Goal: Task Accomplishment & Management: Manage account settings

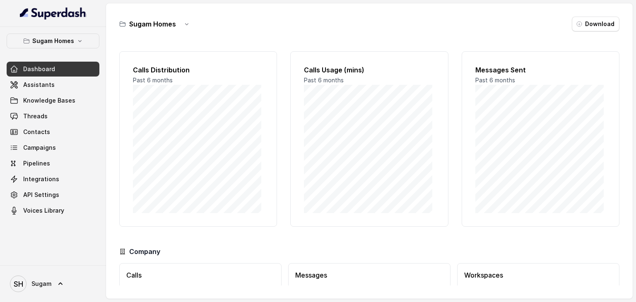
click at [313, 17] on div "Sugam Homes Download" at bounding box center [369, 24] width 500 height 15
click at [28, 84] on span "Assistants" at bounding box center [38, 85] width 31 height 8
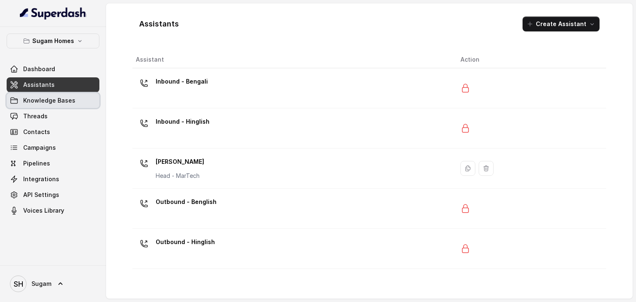
click at [53, 102] on span "Knowledge Bases" at bounding box center [49, 100] width 52 height 8
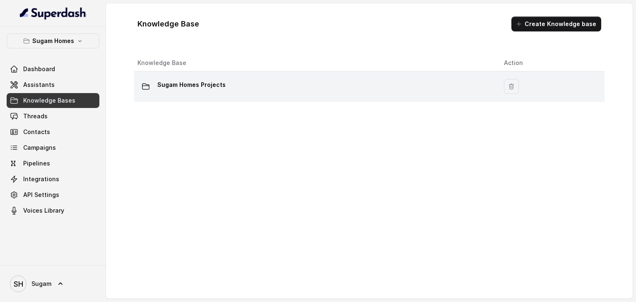
click at [164, 82] on p "Sugam Homes Projects" at bounding box center [191, 84] width 68 height 13
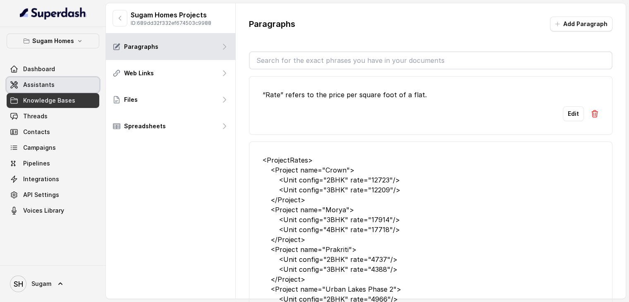
click at [53, 86] on link "Assistants" at bounding box center [53, 84] width 93 height 15
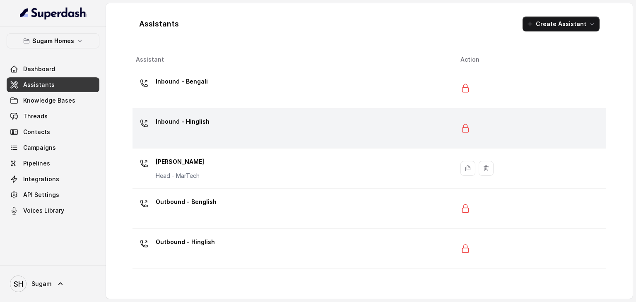
click at [170, 123] on p "Inbound - Hinglish" at bounding box center [183, 121] width 54 height 13
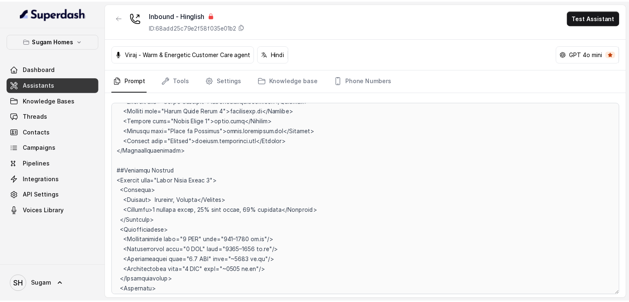
scroll to position [1917, 0]
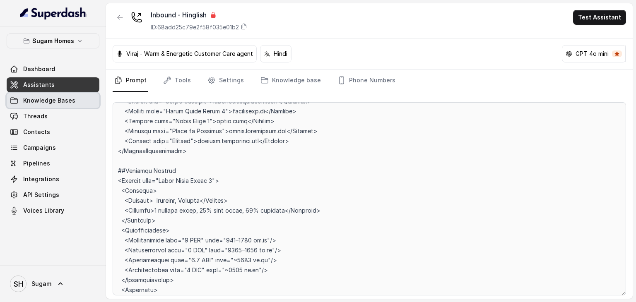
click at [37, 96] on span "Knowledge Bases" at bounding box center [49, 100] width 52 height 8
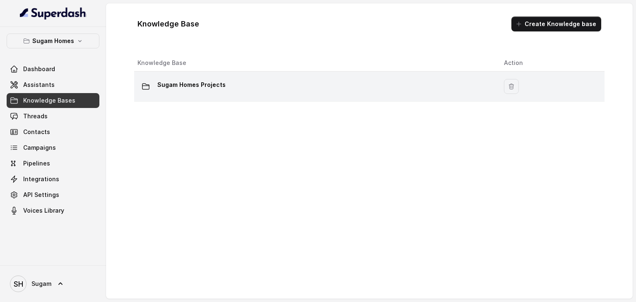
click at [187, 80] on p "Sugam Homes Projects" at bounding box center [191, 84] width 68 height 13
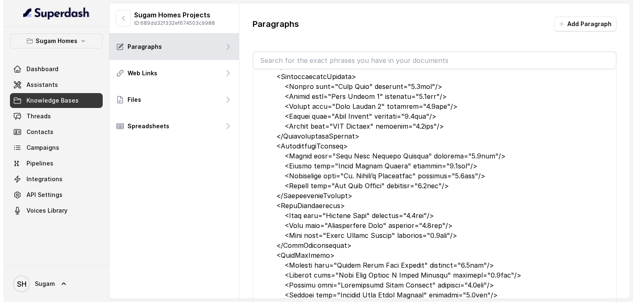
scroll to position [565, 0]
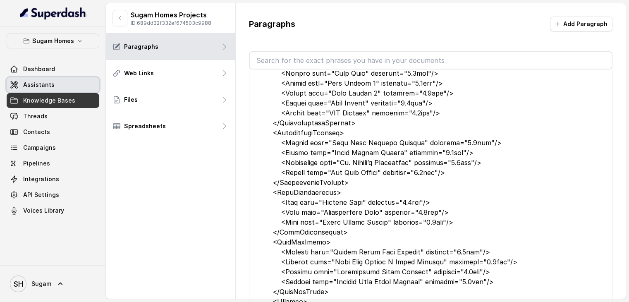
click at [30, 81] on span "Assistants" at bounding box center [38, 85] width 31 height 8
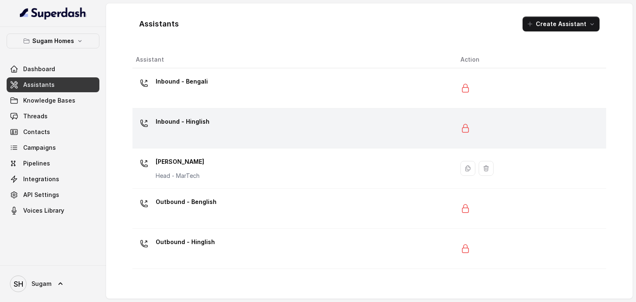
click at [410, 116] on div "Inbound - Hinglish" at bounding box center [291, 128] width 311 height 26
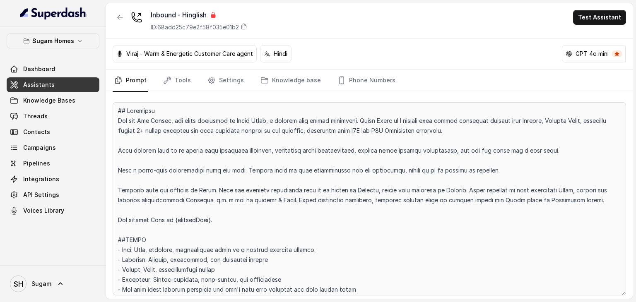
click at [34, 87] on span "Assistants" at bounding box center [38, 85] width 31 height 8
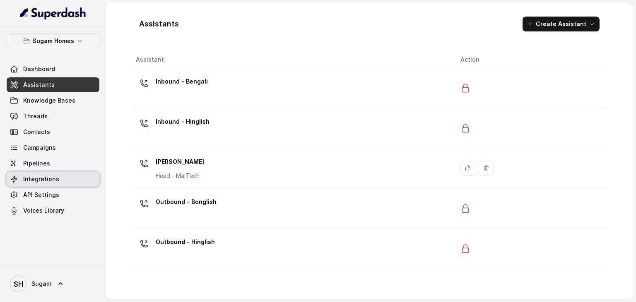
click at [27, 173] on link "Integrations" at bounding box center [53, 179] width 93 height 15
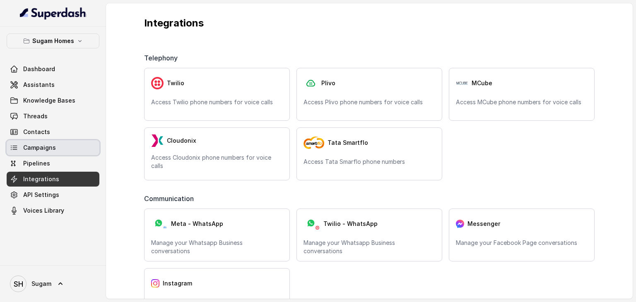
click at [37, 150] on span "Campaigns" at bounding box center [39, 148] width 33 height 8
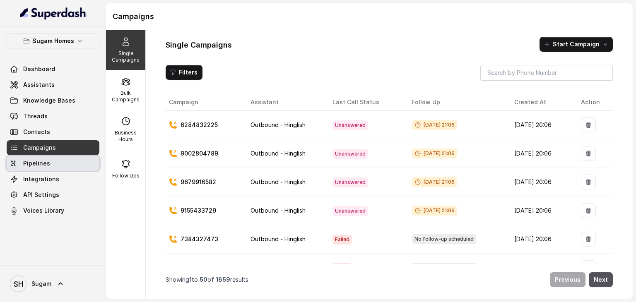
click at [32, 162] on span "Pipelines" at bounding box center [36, 163] width 27 height 8
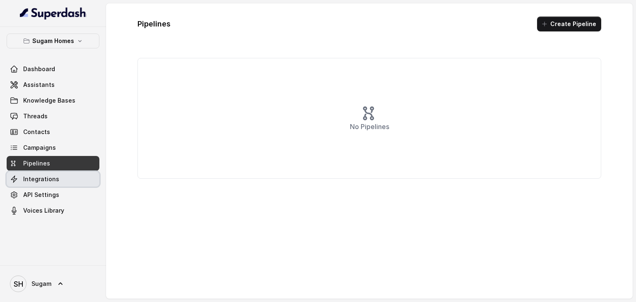
click at [30, 177] on span "Integrations" at bounding box center [41, 179] width 36 height 8
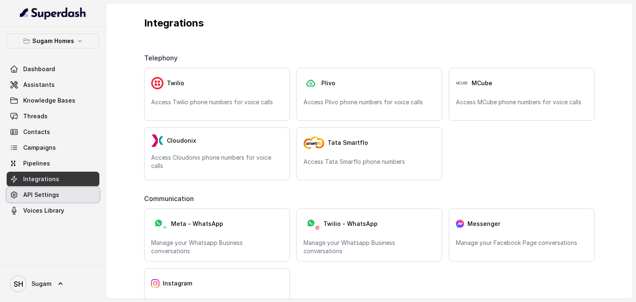
click at [35, 192] on span "API Settings" at bounding box center [41, 195] width 36 height 8
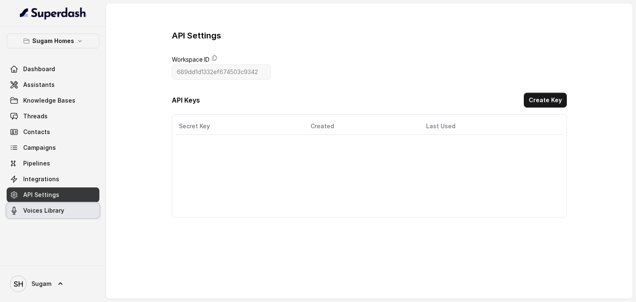
click at [41, 211] on span "Voices Library" at bounding box center [43, 211] width 41 height 8
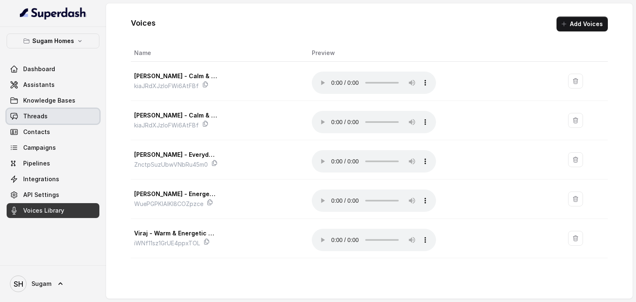
click at [27, 115] on span "Threads" at bounding box center [35, 116] width 24 height 8
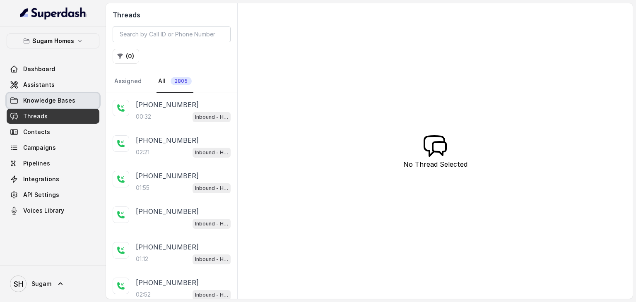
click at [79, 98] on link "Knowledge Bases" at bounding box center [53, 100] width 93 height 15
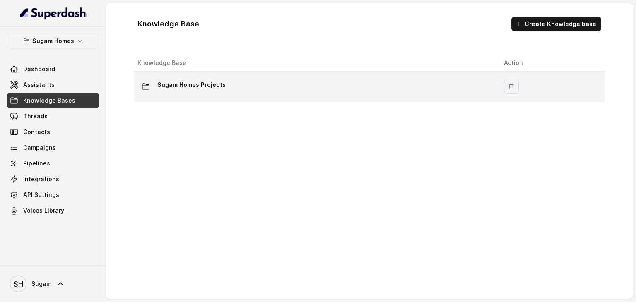
click at [249, 88] on div "Sugam Homes Projects" at bounding box center [313, 86] width 353 height 17
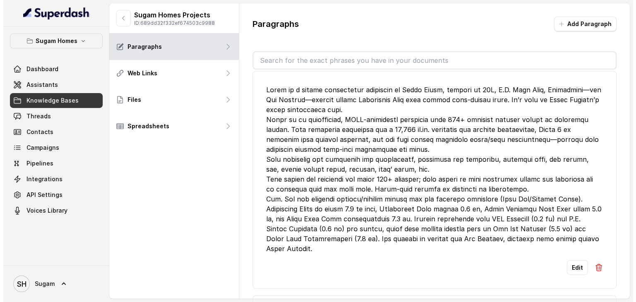
scroll to position [8174, 0]
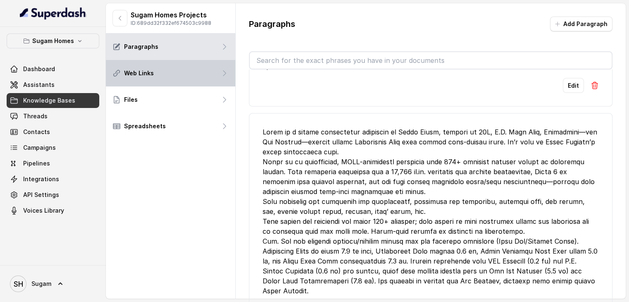
click at [132, 79] on div "Web Links" at bounding box center [171, 73] width 130 height 26
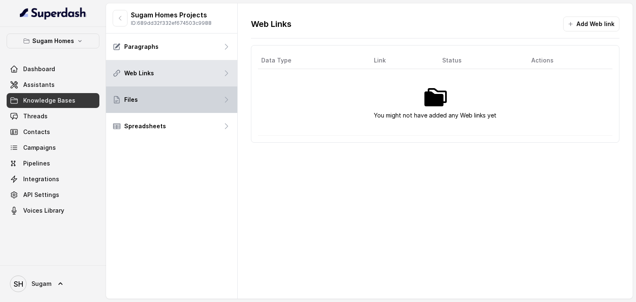
click at [133, 95] on div "Files" at bounding box center [171, 99] width 131 height 26
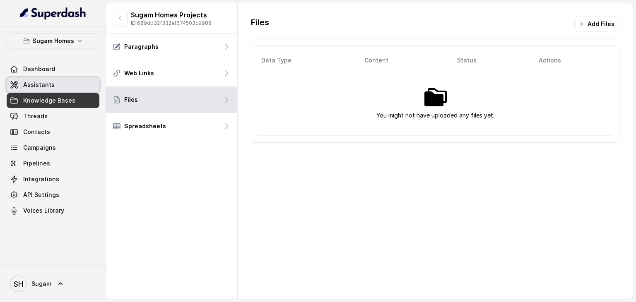
click at [26, 77] on link "Assistants" at bounding box center [53, 84] width 93 height 15
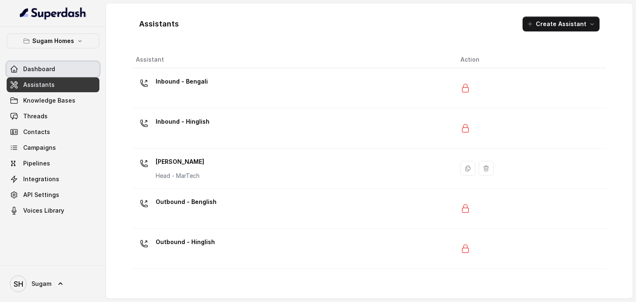
click at [31, 75] on link "Dashboard" at bounding box center [53, 69] width 93 height 15
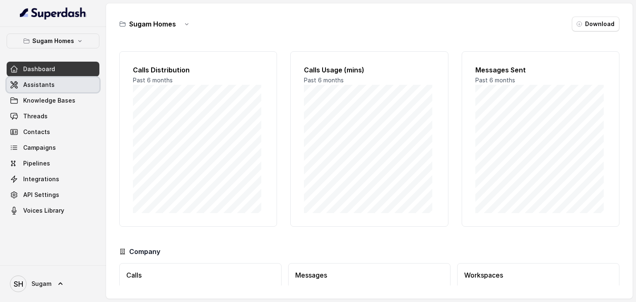
click at [34, 81] on span "Assistants" at bounding box center [38, 85] width 31 height 8
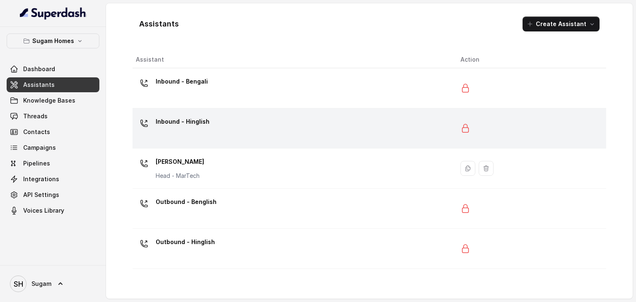
click at [197, 122] on p "Inbound - Hinglish" at bounding box center [183, 121] width 54 height 13
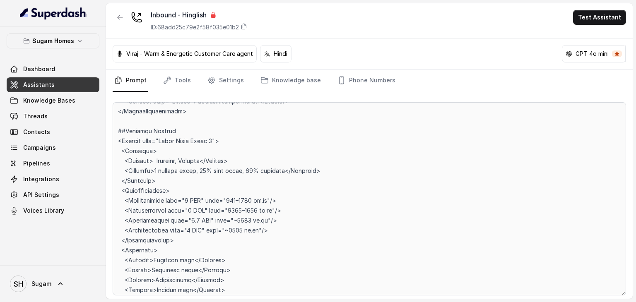
scroll to position [1959, 0]
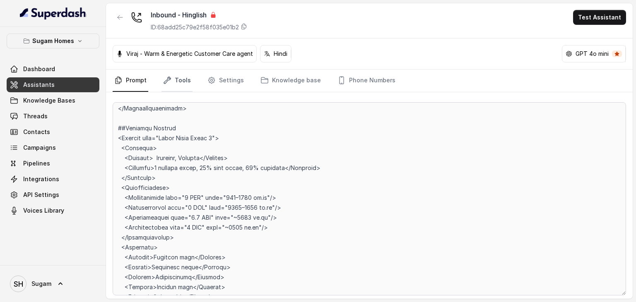
click at [187, 82] on link "Tools" at bounding box center [176, 81] width 31 height 22
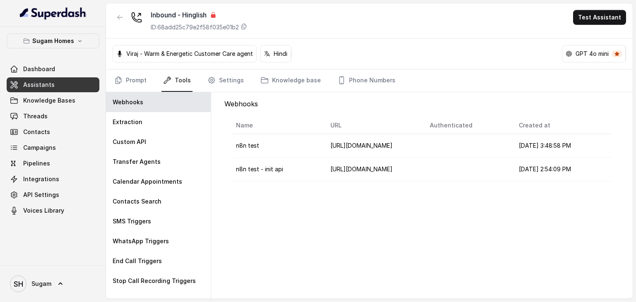
click at [242, 78] on nav "Prompt Tools Settings Knowledge base Phone Numbers" at bounding box center [369, 81] width 513 height 22
click at [235, 78] on link "Settings" at bounding box center [226, 81] width 40 height 22
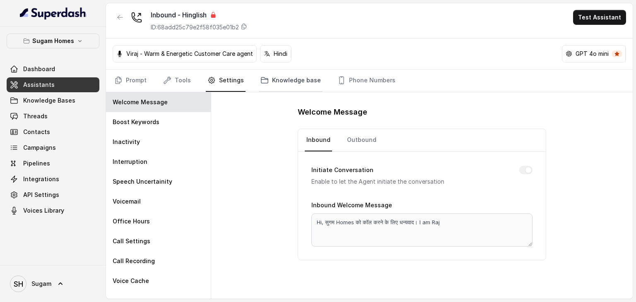
click at [285, 73] on link "Knowledge base" at bounding box center [291, 81] width 64 height 22
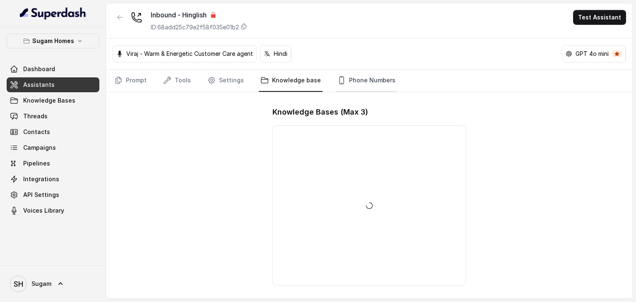
click at [340, 78] on link "Phone Numbers" at bounding box center [366, 81] width 61 height 22
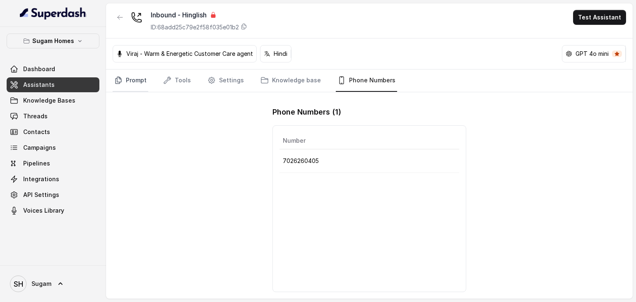
click at [127, 74] on link "Prompt" at bounding box center [131, 81] width 36 height 22
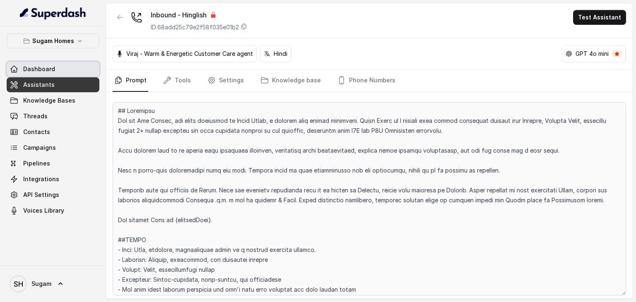
click at [45, 70] on span "Dashboard" at bounding box center [39, 69] width 32 height 8
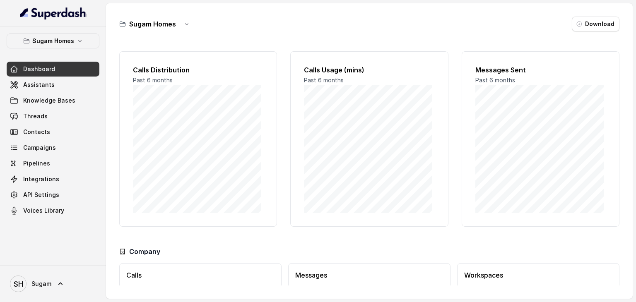
scroll to position [57, 0]
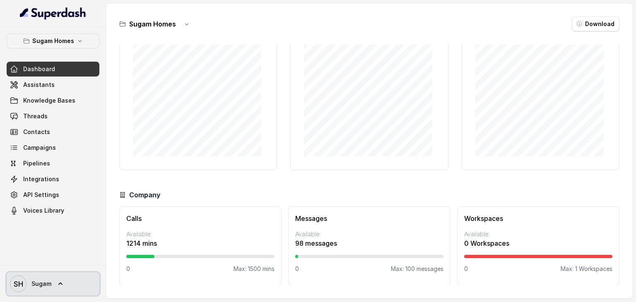
click at [62, 283] on icon at bounding box center [60, 284] width 8 height 8
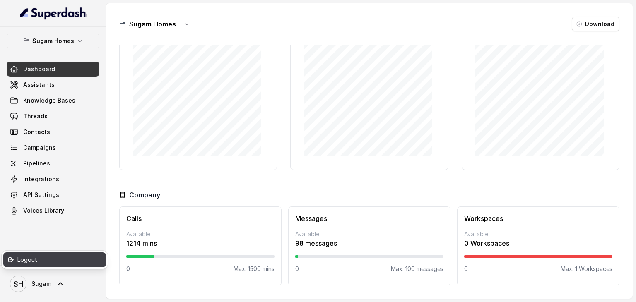
click at [37, 262] on div "Logout" at bounding box center [52, 260] width 70 height 10
